Goal: Task Accomplishment & Management: Use online tool/utility

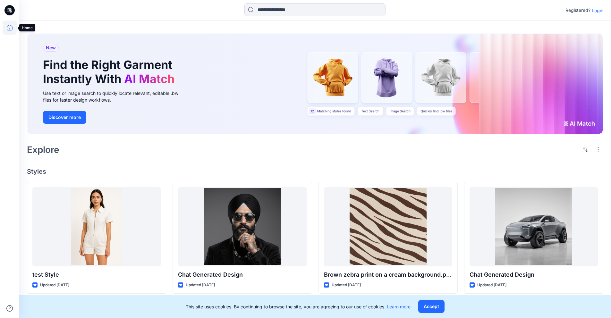
click at [11, 28] on icon at bounding box center [10, 28] width 14 height 14
click at [595, 12] on p "Login" at bounding box center [598, 10] width 12 height 7
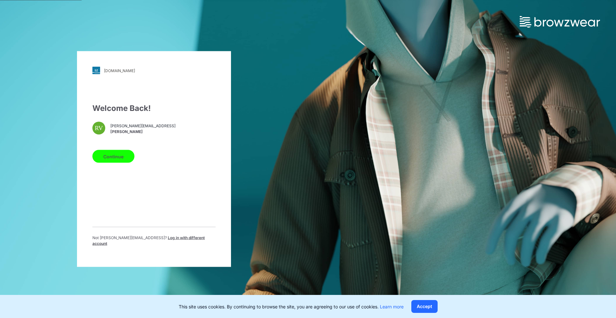
click at [107, 163] on button "Continue" at bounding box center [113, 156] width 42 height 13
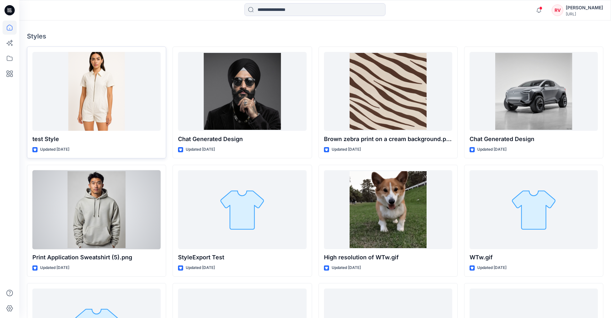
scroll to position [191, 0]
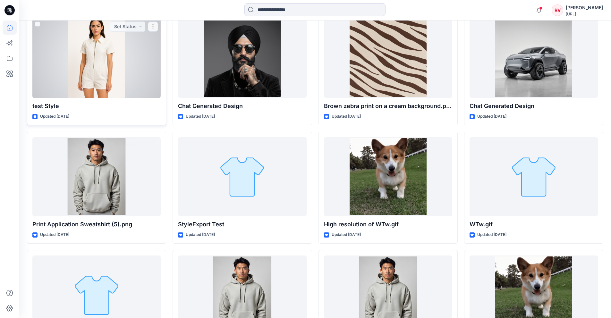
click at [114, 71] on div at bounding box center [96, 58] width 128 height 79
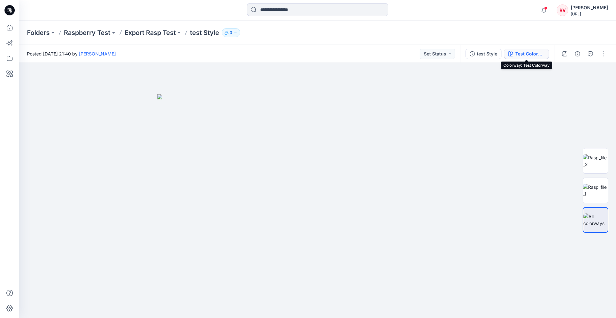
click at [540, 54] on div "Test Colorway" at bounding box center [531, 53] width 30 height 7
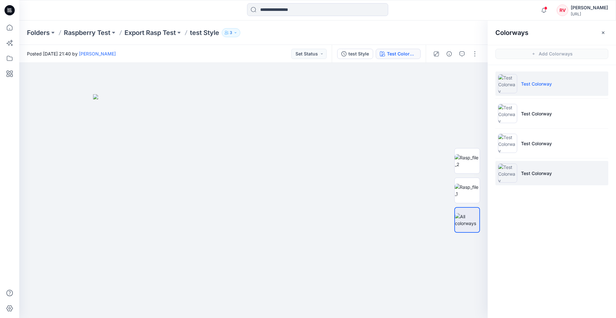
click at [515, 173] on img at bounding box center [507, 173] width 19 height 19
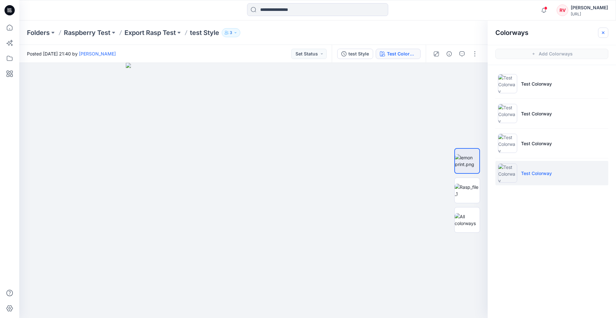
click at [605, 33] on icon "button" at bounding box center [603, 32] width 5 height 5
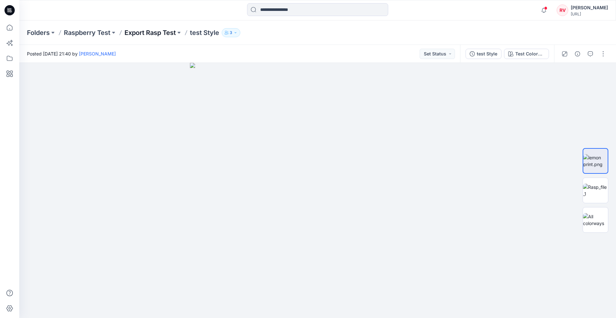
click at [166, 29] on p "Export Rasp Test" at bounding box center [150, 32] width 51 height 9
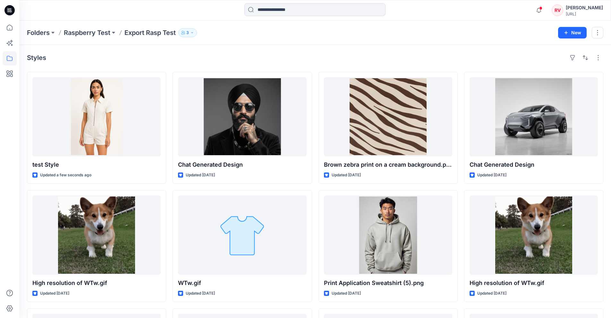
click at [412, 4] on div at bounding box center [315, 10] width 296 height 14
click at [401, 25] on div "Folders Raspberry Test Export Rasp Test 3 New" at bounding box center [315, 33] width 592 height 24
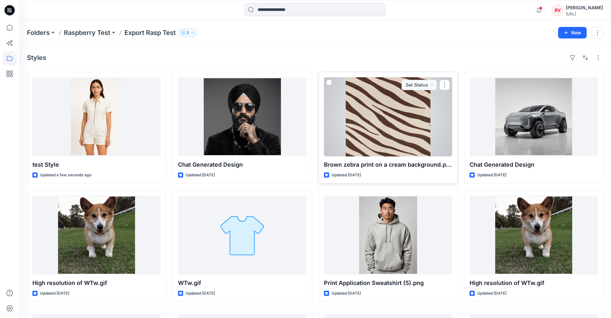
scroll to position [125, 0]
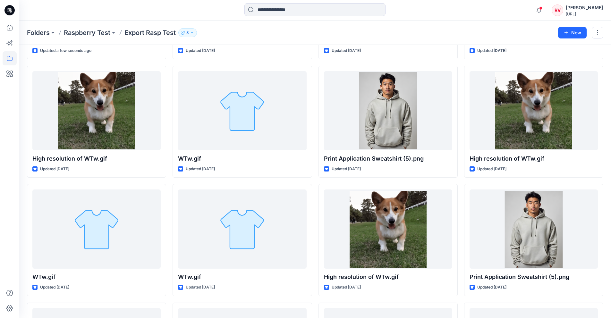
click at [467, 17] on div "Notifications [PERSON_NAME] shared K122_Jeans_001 in Raspberry Test (Members On…" at bounding box center [315, 10] width 592 height 14
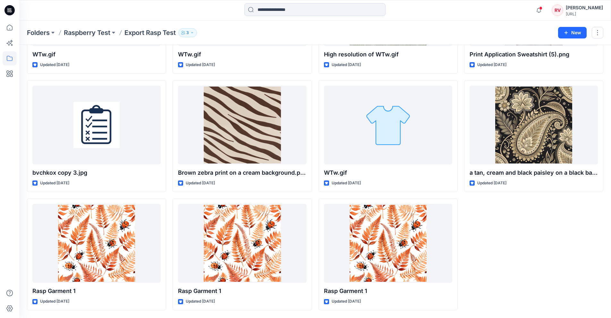
scroll to position [0, 0]
